Goal: Use online tool/utility: Utilize a website feature to perform a specific function

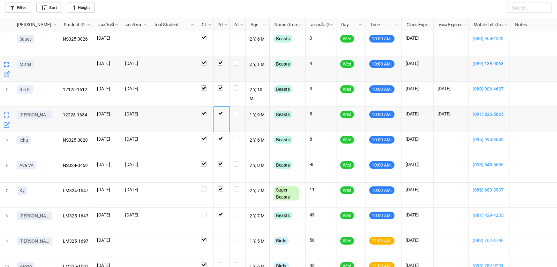
scroll to position [245, 553]
drag, startPoint x: 220, startPoint y: 37, endPoint x: 216, endPoint y: 50, distance: 13.4
click at [220, 35] on label "grid" at bounding box center [222, 35] width 8 height 0
checkbox input "true"
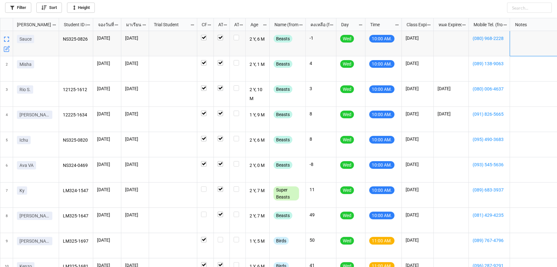
click at [522, 45] on div "grid" at bounding box center [546, 43] width 72 height 25
click at [527, 41] on div "grid" at bounding box center [546, 43] width 72 height 25
click at [528, 39] on div "grid" at bounding box center [546, 43] width 72 height 25
click at [530, 46] on div "grid" at bounding box center [546, 43] width 72 height 25
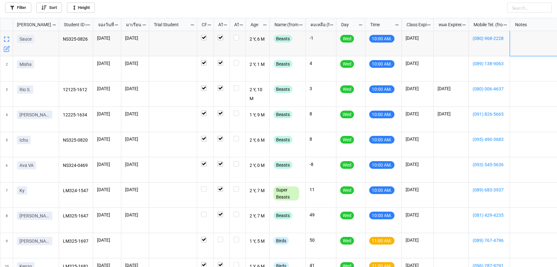
click at [530, 46] on div "grid" at bounding box center [546, 43] width 72 height 25
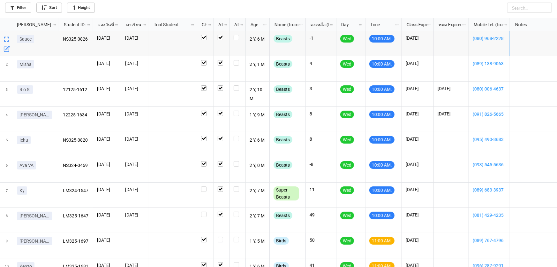
click at [523, 26] on div "Notes" at bounding box center [543, 24] width 64 height 7
click at [530, 43] on div "grid" at bounding box center [546, 43] width 72 height 25
click at [530, 50] on div "grid" at bounding box center [546, 43] width 72 height 25
click at [520, 24] on div "Notes" at bounding box center [543, 24] width 64 height 7
click at [198, 41] on div "grid" at bounding box center [205, 43] width 17 height 25
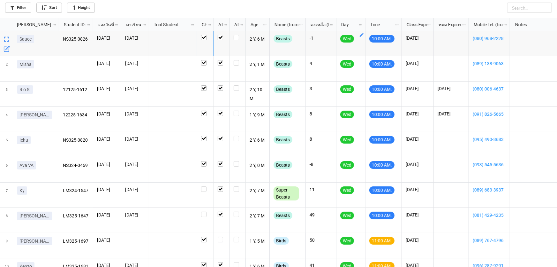
click at [520, 23] on div "Notes" at bounding box center [543, 24] width 64 height 7
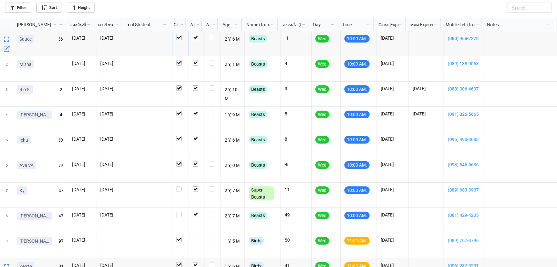
click at [548, 25] on icon "grid" at bounding box center [549, 25] width 4 height 4
click at [498, 0] on div at bounding box center [278, 0] width 557 height 0
click at [546, 24] on div "Notes" at bounding box center [515, 24] width 64 height 7
click at [522, 8] on input "text" at bounding box center [513, 8] width 77 height 10
drag, startPoint x: 500, startPoint y: 53, endPoint x: 502, endPoint y: 47, distance: 6.2
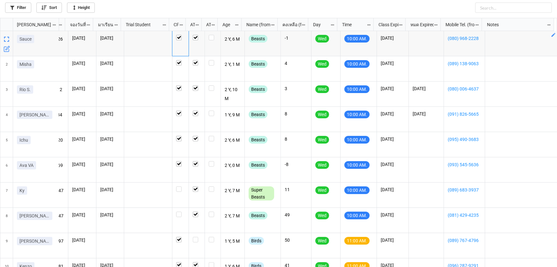
click at [501, 48] on div "grid" at bounding box center [521, 43] width 72 height 25
click at [502, 47] on div "grid" at bounding box center [521, 43] width 72 height 25
click at [502, 44] on div "grid" at bounding box center [521, 43] width 72 height 25
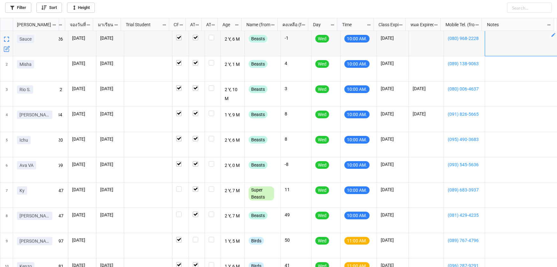
click at [502, 44] on div "grid" at bounding box center [521, 43] width 72 height 25
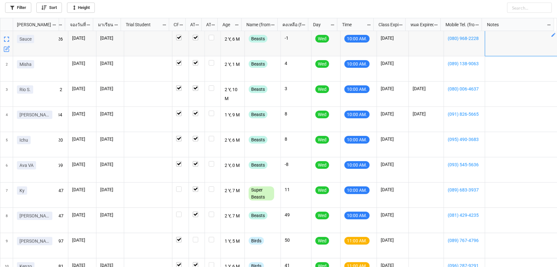
click at [501, 44] on div "grid" at bounding box center [521, 43] width 72 height 25
click at [502, 43] on div "grid" at bounding box center [521, 43] width 72 height 25
click at [504, 42] on div "grid" at bounding box center [521, 43] width 72 height 25
click at [505, 42] on div "grid" at bounding box center [521, 43] width 72 height 25
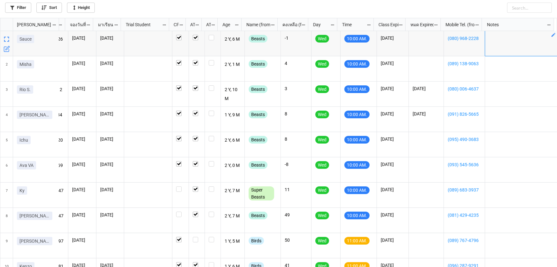
click at [505, 40] on div "grid" at bounding box center [521, 43] width 72 height 25
click at [506, 40] on div "grid" at bounding box center [521, 43] width 72 height 25
click at [507, 38] on div "grid" at bounding box center [521, 43] width 72 height 25
